Goal: Task Accomplishment & Management: Manage account settings

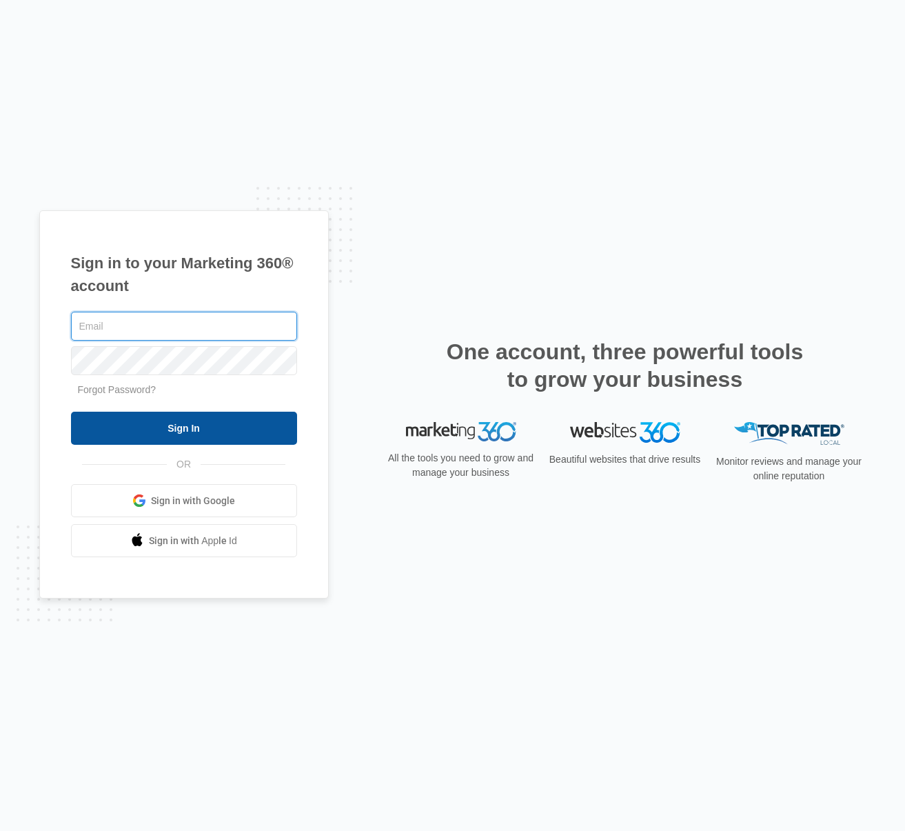
type input "[EMAIL_ADDRESS][DOMAIN_NAME]"
click at [138, 430] on input "Sign In" at bounding box center [184, 428] width 226 height 33
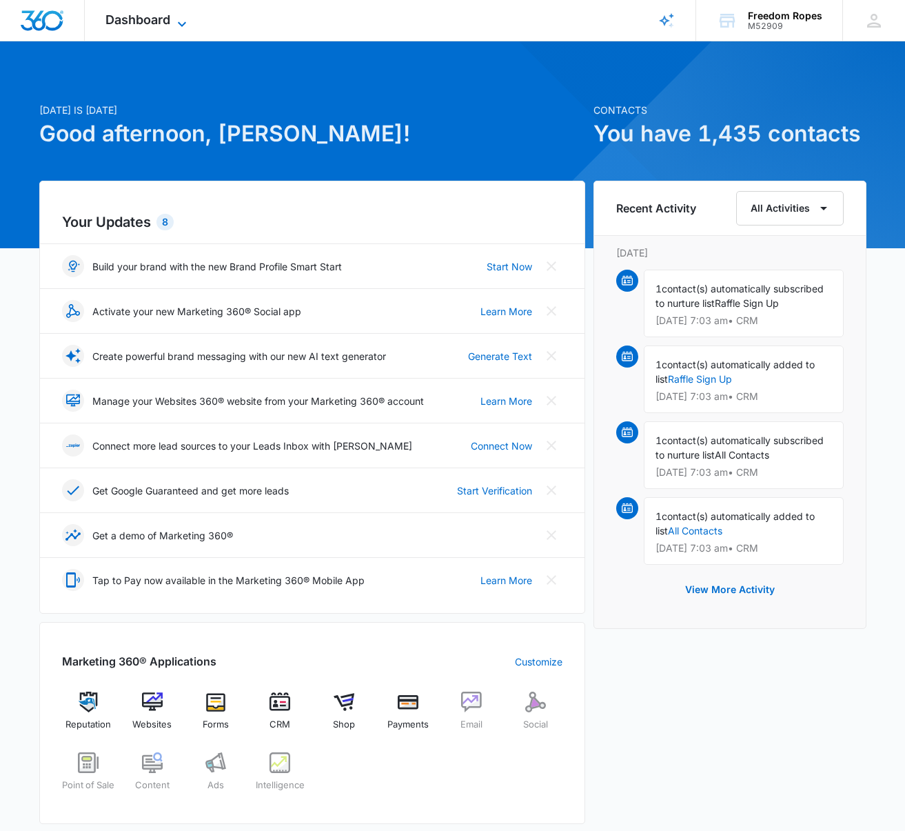
click at [174, 14] on div "Dashboard Apps Reputation Websites Forms CRM Email Social Shop Payments POS Con…" at bounding box center [148, 20] width 126 height 41
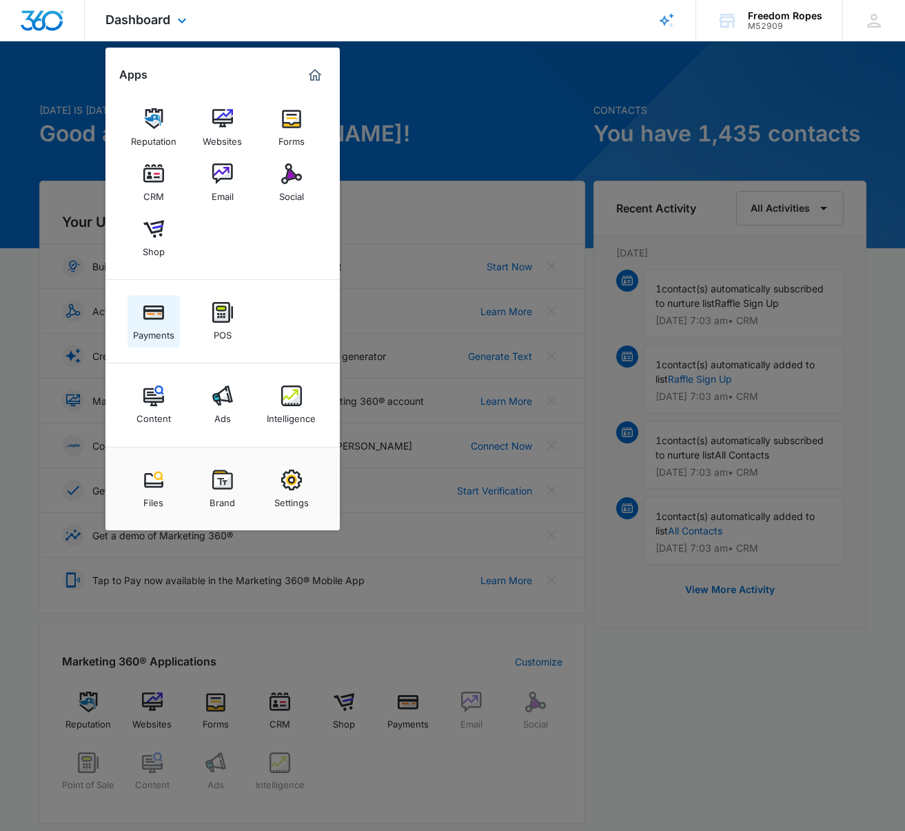
scroll to position [5, 0]
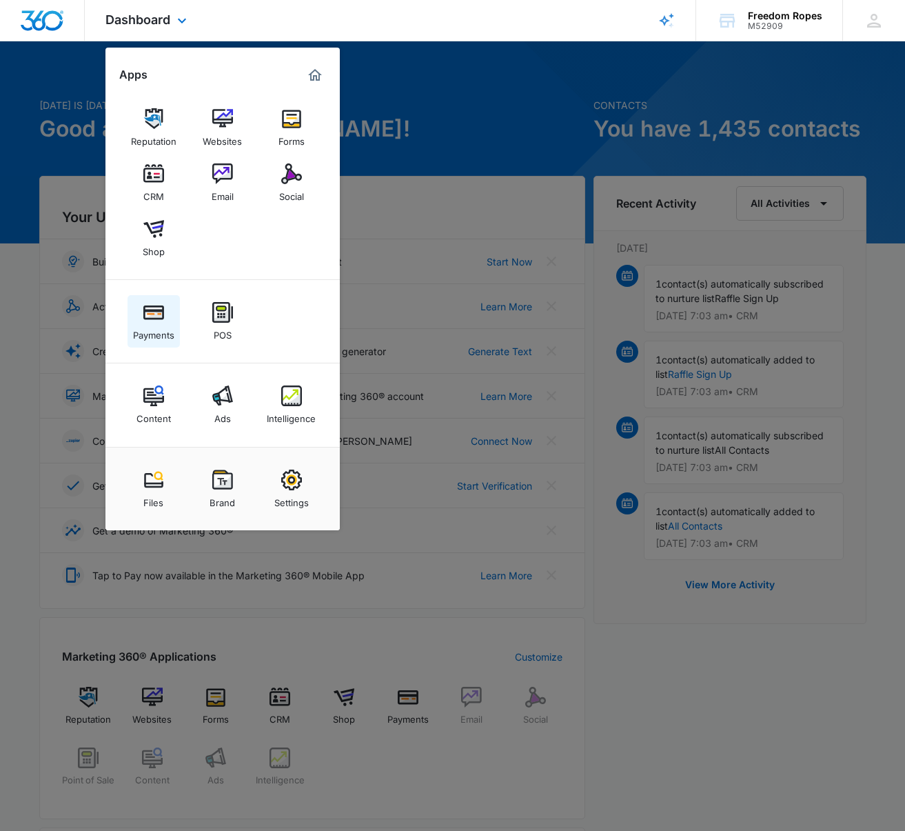
click at [154, 322] on img at bounding box center [153, 312] width 21 height 21
